Goal: Task Accomplishment & Management: Manage account settings

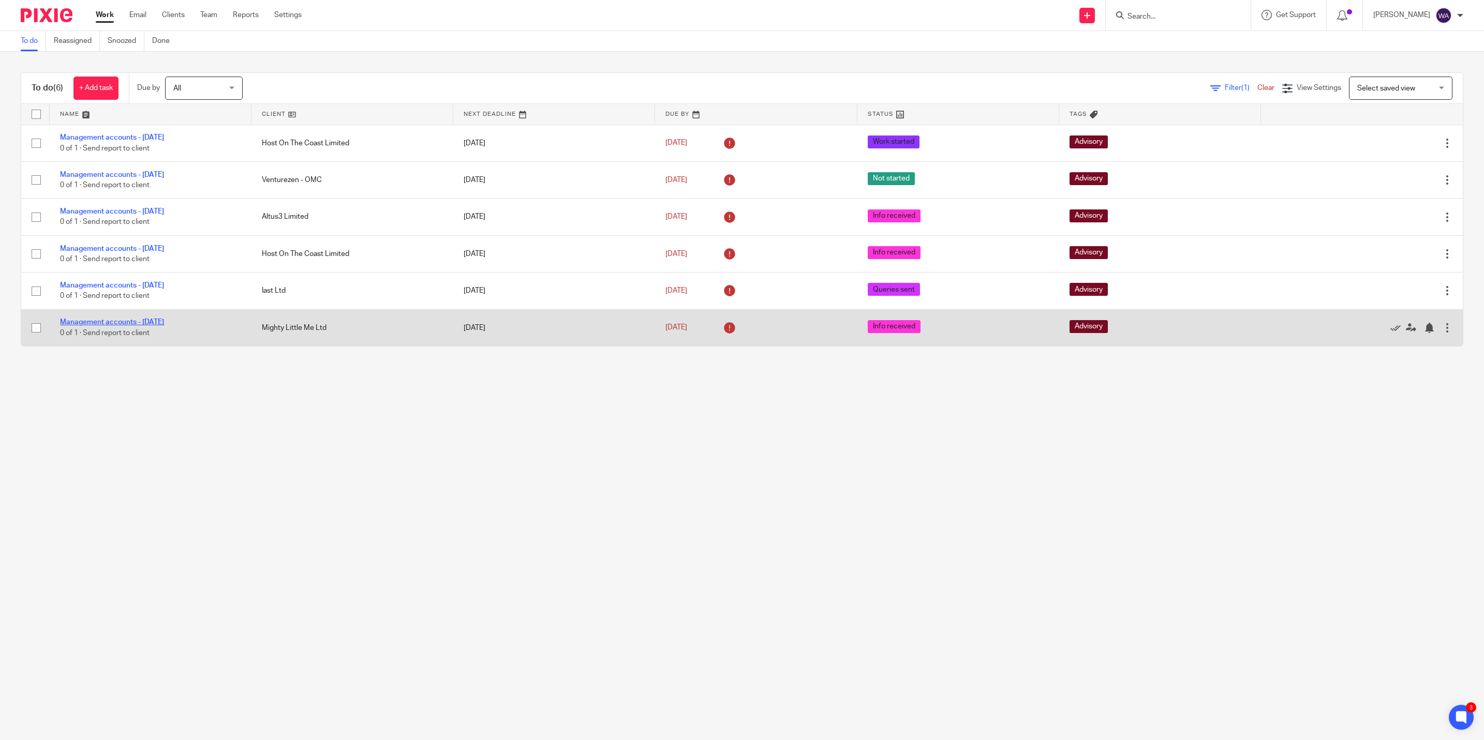
click at [159, 326] on link "Management accounts - [DATE]" at bounding box center [112, 322] width 104 height 7
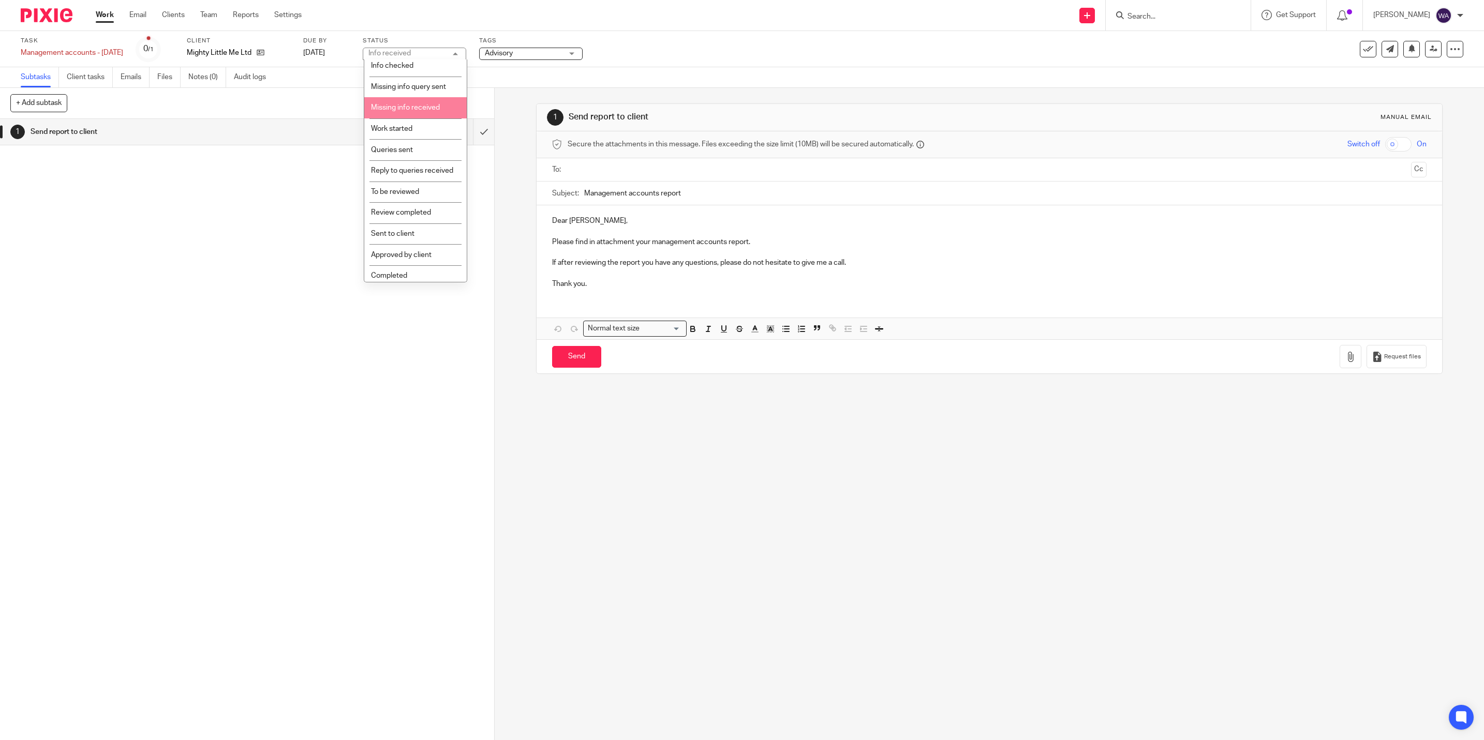
scroll to position [82, 0]
click at [390, 266] on li "Completed" at bounding box center [415, 271] width 102 height 21
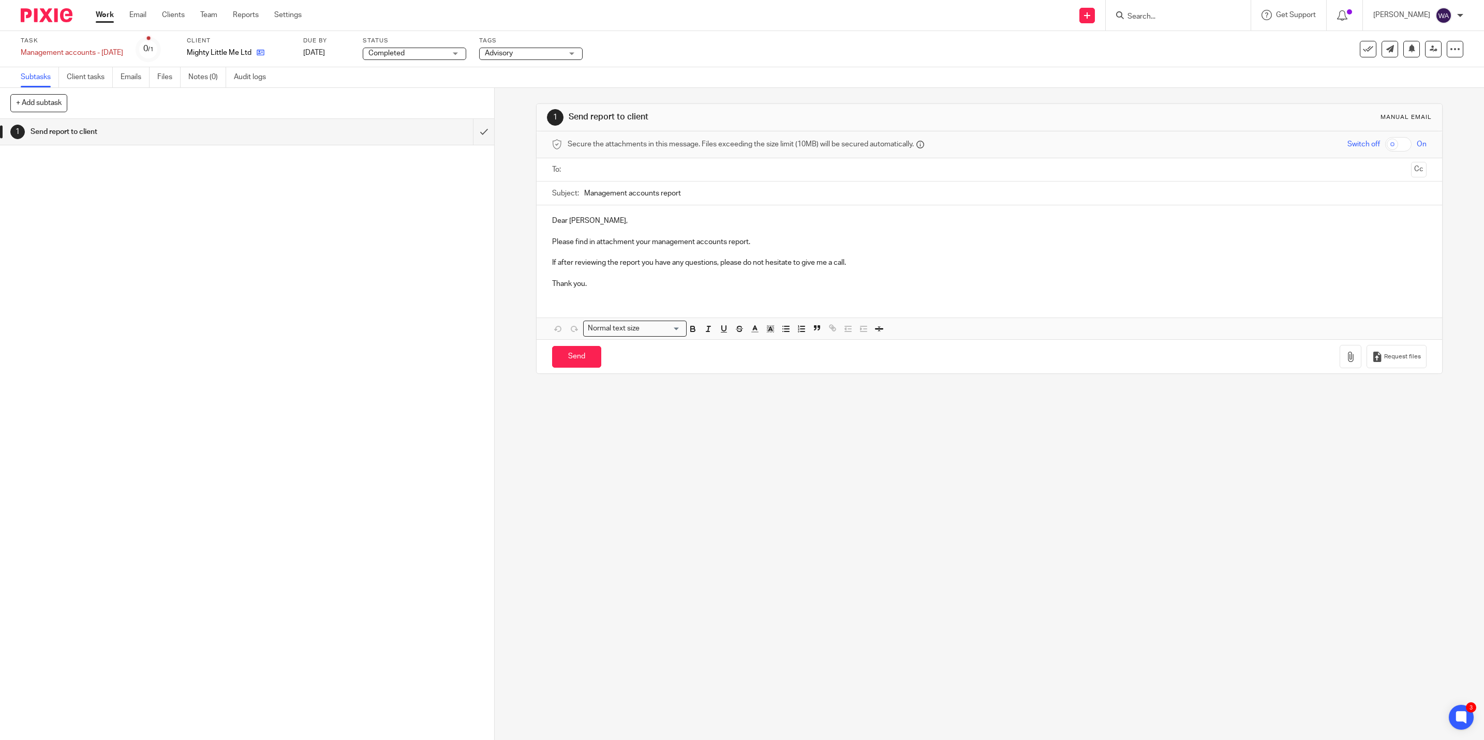
click at [255, 57] on link at bounding box center [257, 53] width 13 height 10
click at [1363, 44] on icon at bounding box center [1368, 49] width 10 height 10
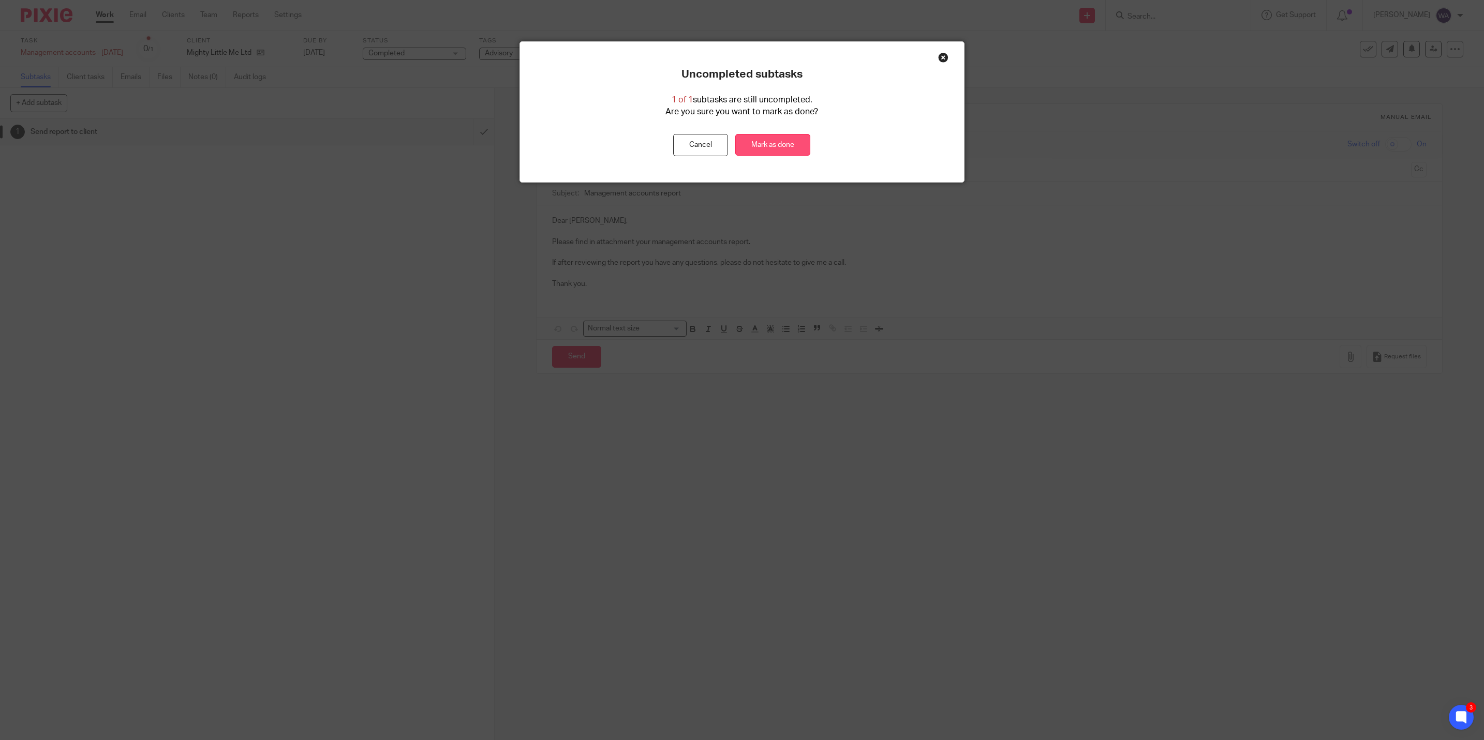
click at [764, 143] on link "Mark as done" at bounding box center [772, 145] width 75 height 22
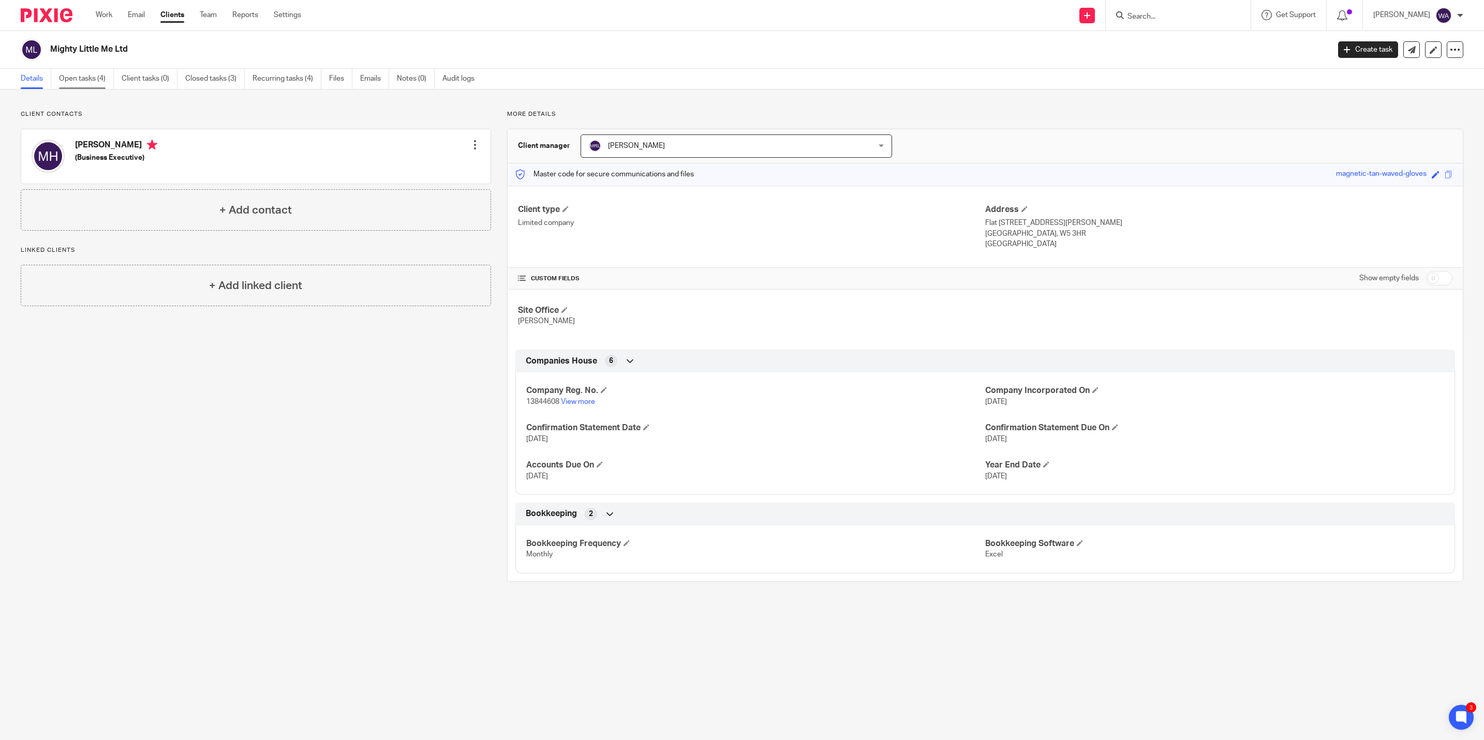
click at [92, 79] on link "Open tasks (4)" at bounding box center [86, 79] width 55 height 20
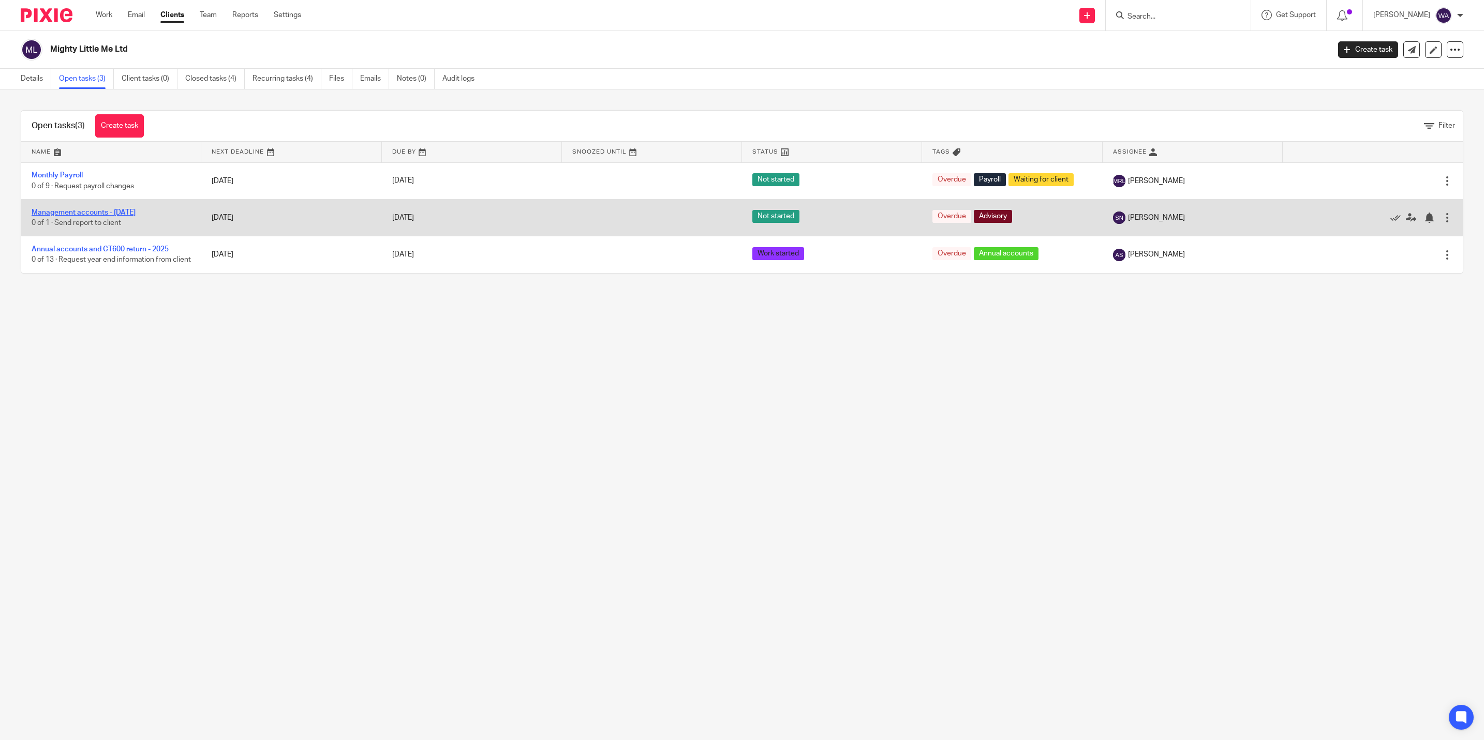
click at [135, 213] on link "Management accounts - [DATE]" at bounding box center [84, 212] width 104 height 7
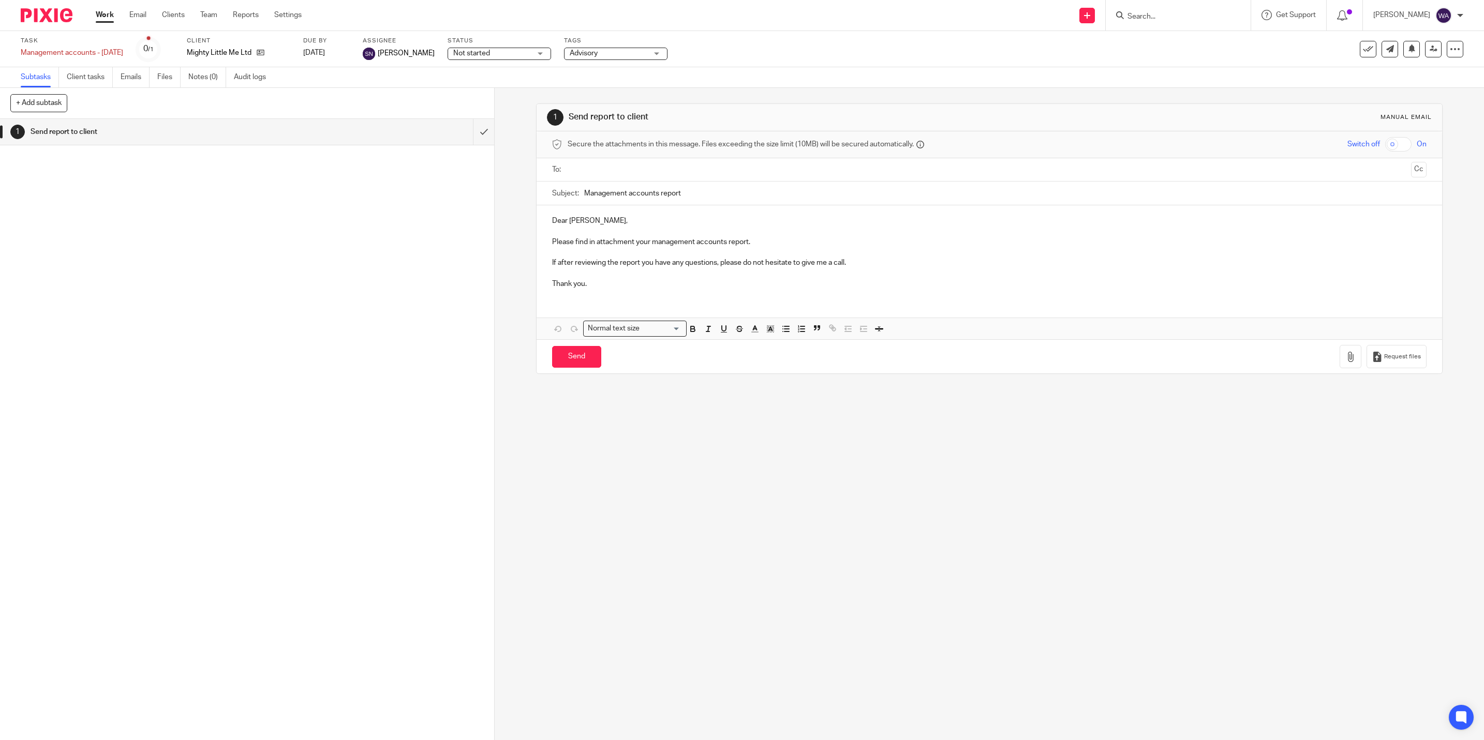
click at [529, 55] on div "Not started Not started" at bounding box center [499, 54] width 103 height 12
click at [494, 272] on li "Completed" at bounding box center [494, 271] width 102 height 21
click at [1363, 49] on icon at bounding box center [1368, 49] width 10 height 10
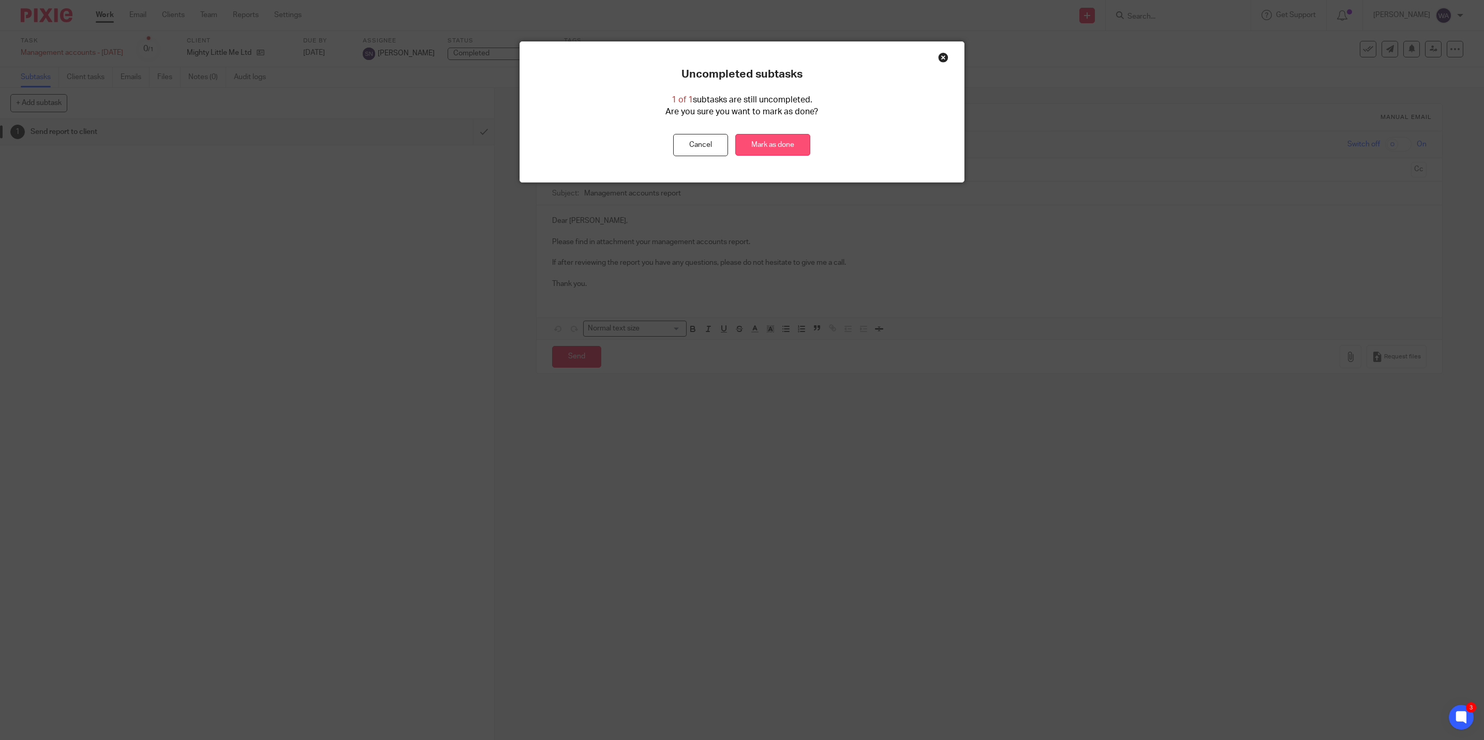
click at [761, 143] on link "Mark as done" at bounding box center [772, 145] width 75 height 22
